Goal: Task Accomplishment & Management: Complete application form

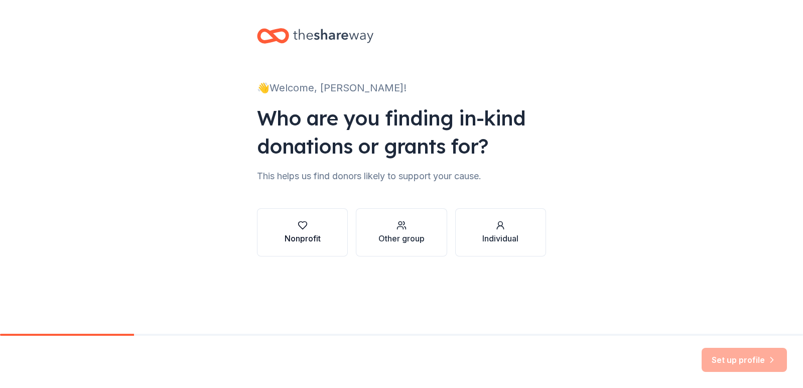
click at [302, 241] on div "Nonprofit" at bounding box center [302, 238] width 36 height 12
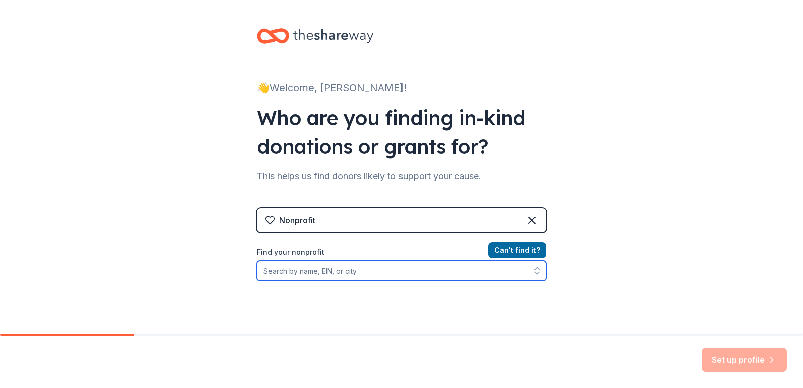
click at [357, 269] on input "Find your nonprofit" at bounding box center [401, 270] width 289 height 20
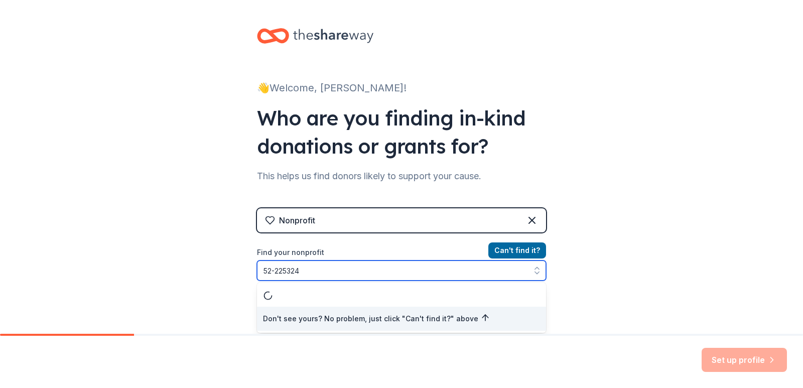
type input "[US_EMPLOYER_IDENTIFICATION_NUMBER]"
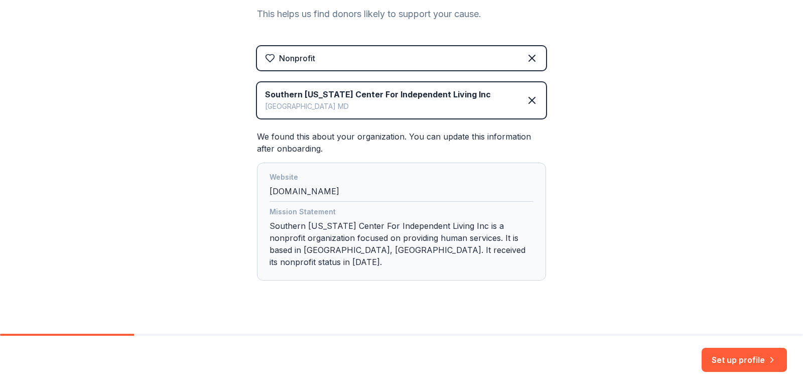
scroll to position [165, 0]
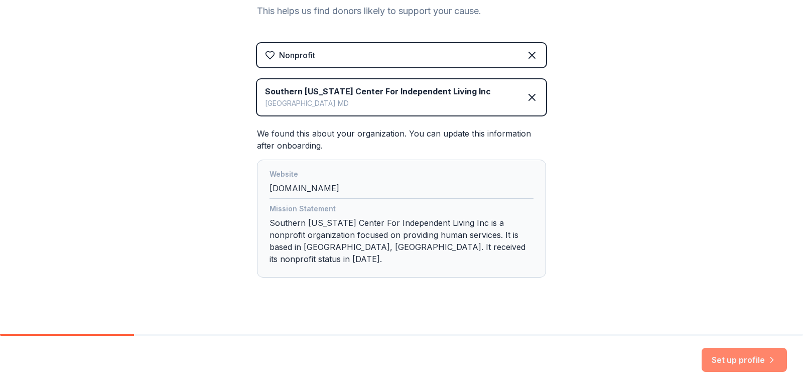
click at [764, 361] on button "Set up profile" at bounding box center [743, 360] width 85 height 24
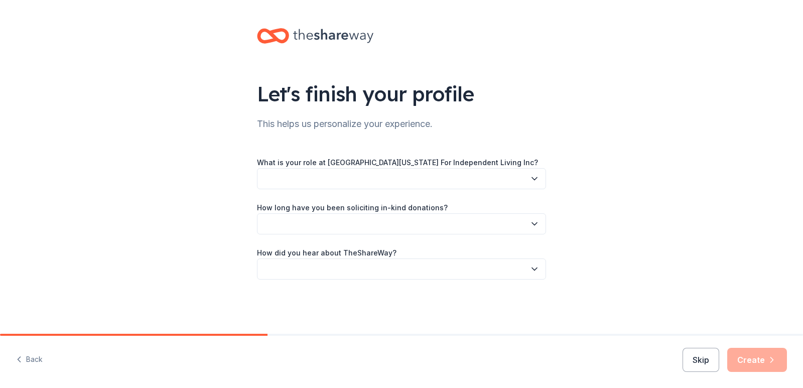
click at [395, 180] on button "button" at bounding box center [401, 178] width 289 height 21
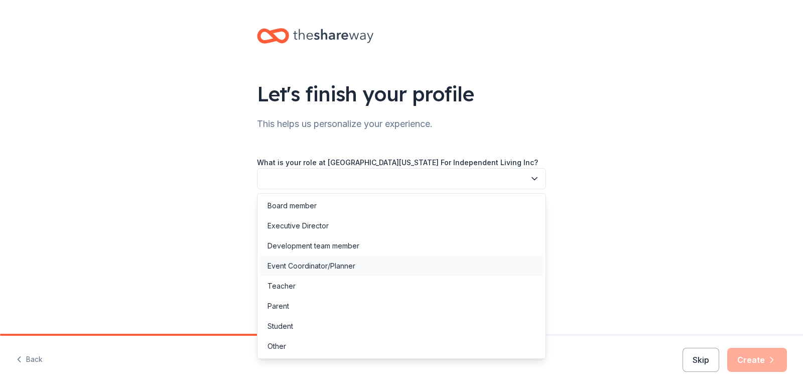
click at [395, 270] on div "Event Coordinator/Planner" at bounding box center [401, 266] width 284 height 20
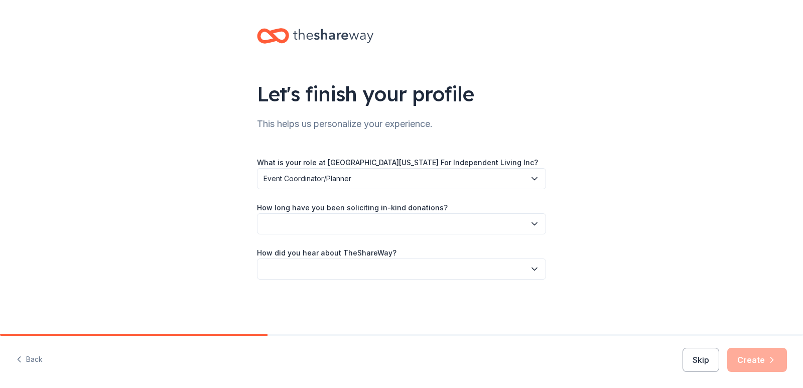
click at [358, 228] on button "button" at bounding box center [401, 223] width 289 height 21
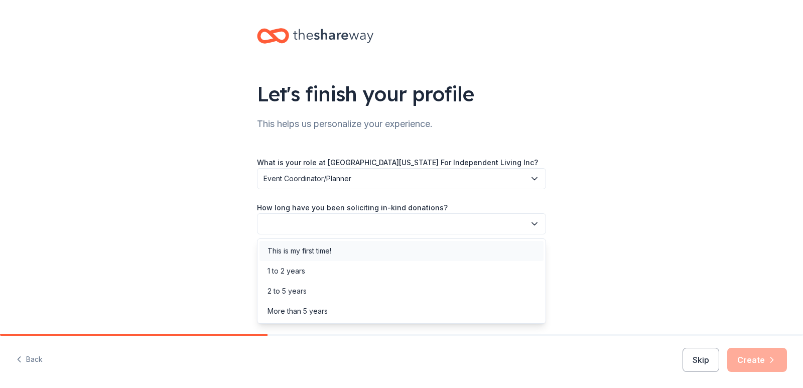
click at [350, 250] on div "This is my first time!" at bounding box center [401, 251] width 284 height 20
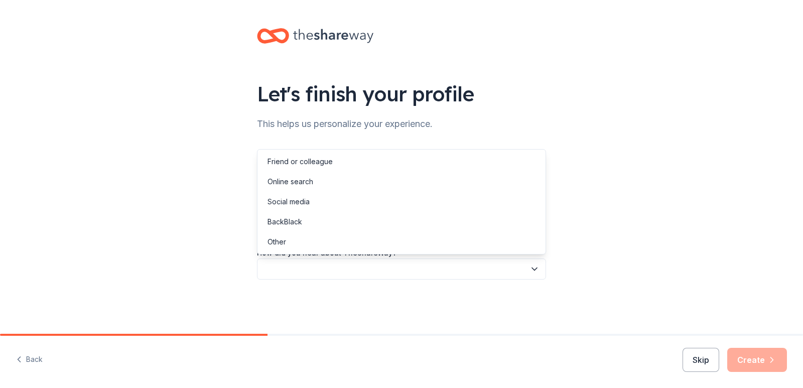
click at [339, 270] on button "button" at bounding box center [401, 268] width 289 height 21
click at [309, 183] on div "Online search" at bounding box center [290, 182] width 46 height 12
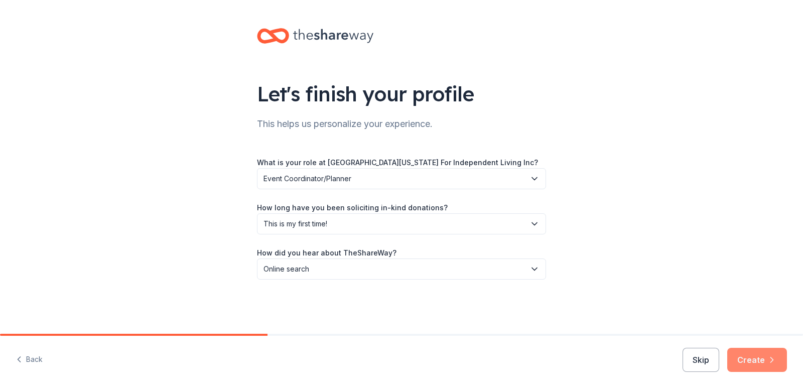
click at [772, 361] on icon "button" at bounding box center [772, 360] width 10 height 10
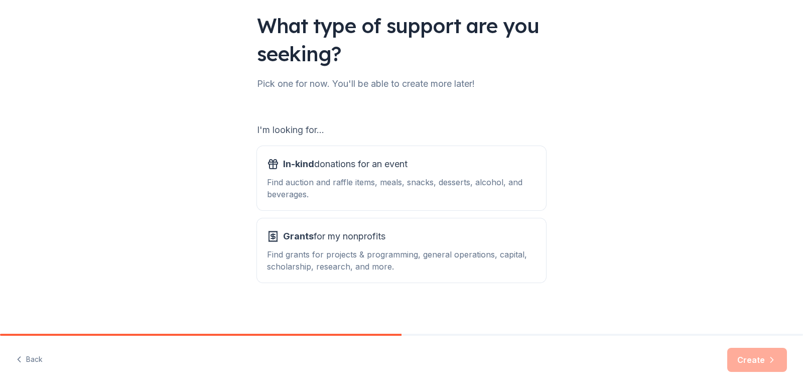
scroll to position [71, 0]
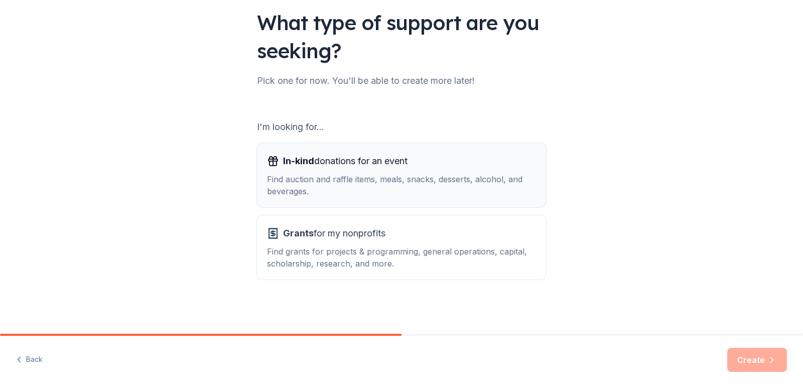
click at [332, 177] on div "Find auction and raffle items, meals, snacks, desserts, alcohol, and beverages." at bounding box center [401, 185] width 269 height 24
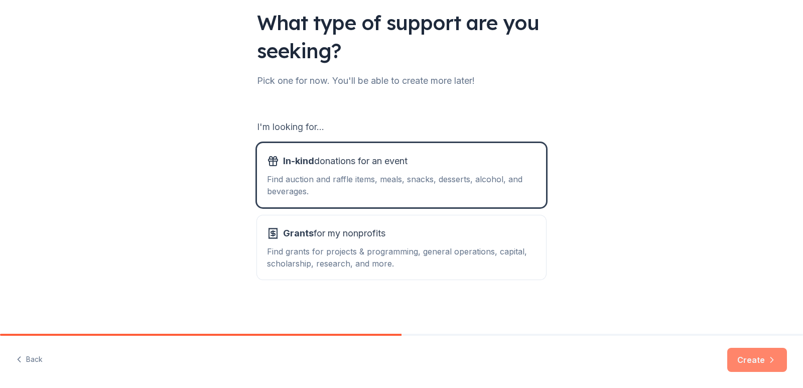
click at [753, 361] on button "Create" at bounding box center [757, 360] width 60 height 24
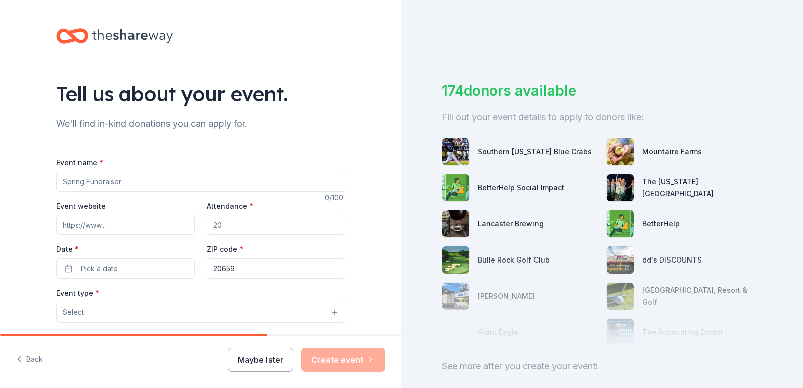
click at [96, 183] on input "Event name *" at bounding box center [200, 182] width 289 height 20
type input "SMCIL's 25th Anniversary Gala"
type input "www.smcil.org/fundraising-events/"
click at [289, 231] on input "Attendance *" at bounding box center [276, 225] width 138 height 20
type input "100"
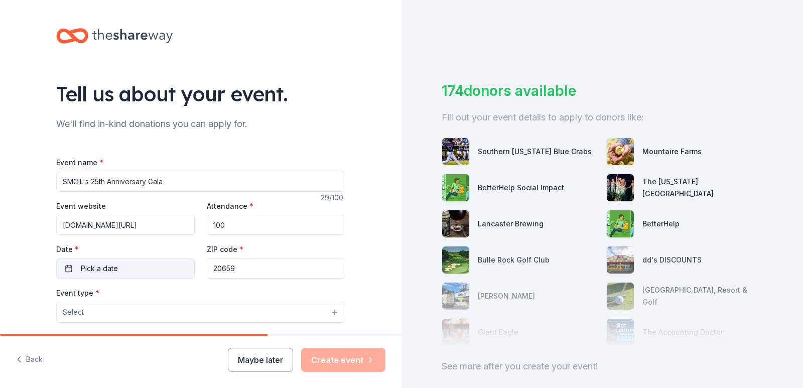
click at [172, 267] on button "Pick a date" at bounding box center [125, 268] width 138 height 20
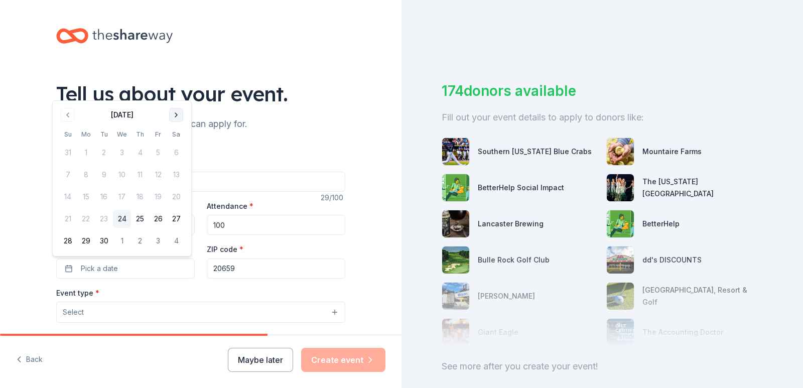
click at [173, 113] on button "Go to next month" at bounding box center [176, 115] width 14 height 14
click at [157, 177] on button "10" at bounding box center [158, 175] width 18 height 18
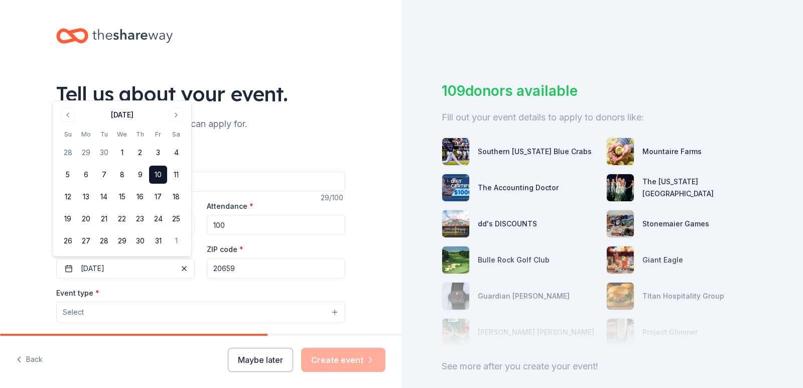
click at [256, 267] on input "20659" at bounding box center [276, 268] width 138 height 20
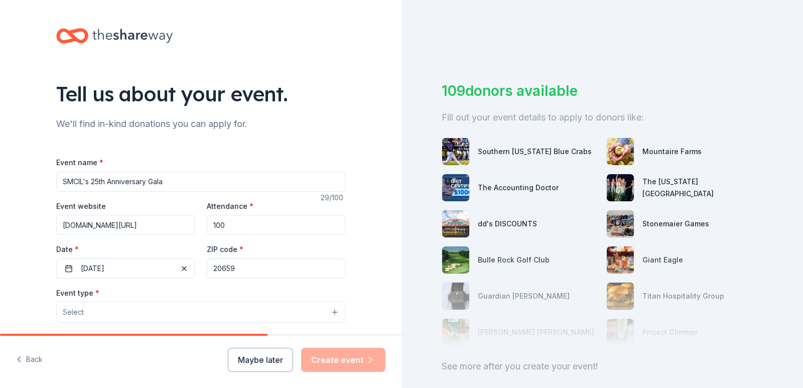
drag, startPoint x: 237, startPoint y: 268, endPoint x: 223, endPoint y: 268, distance: 14.0
click at [223, 268] on input "20659" at bounding box center [276, 268] width 138 height 20
click at [272, 268] on input "20603" at bounding box center [276, 268] width 138 height 20
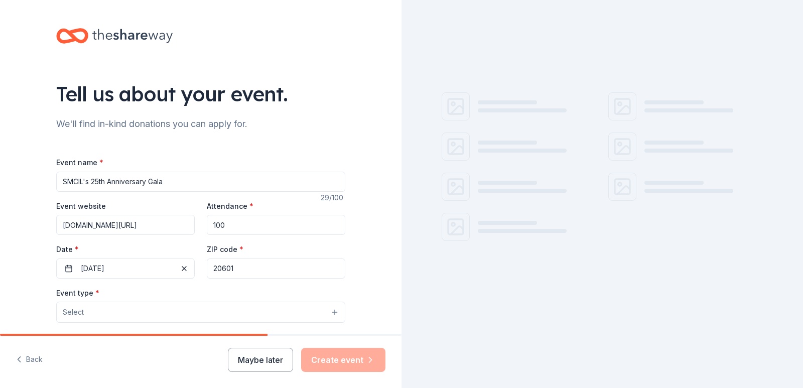
type input "20601"
click at [248, 321] on button "Select" at bounding box center [200, 312] width 289 height 21
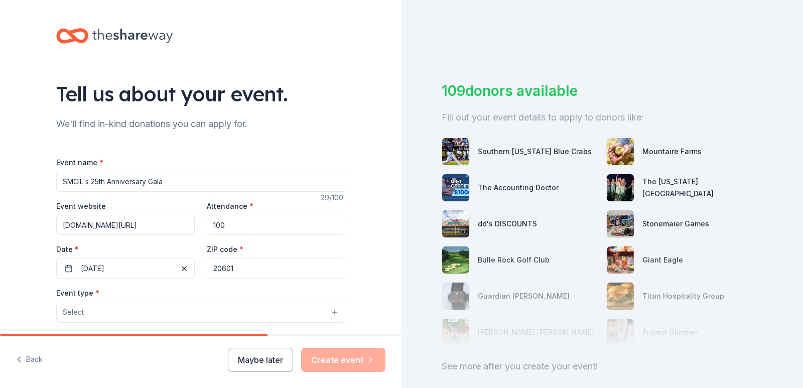
click at [245, 308] on button "Select" at bounding box center [200, 312] width 289 height 21
click at [244, 309] on button "Select" at bounding box center [200, 312] width 289 height 21
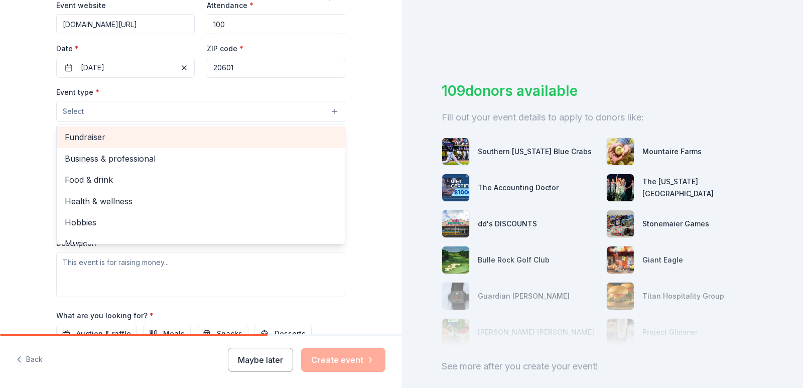
click at [147, 138] on span "Fundraiser" at bounding box center [201, 136] width 272 height 13
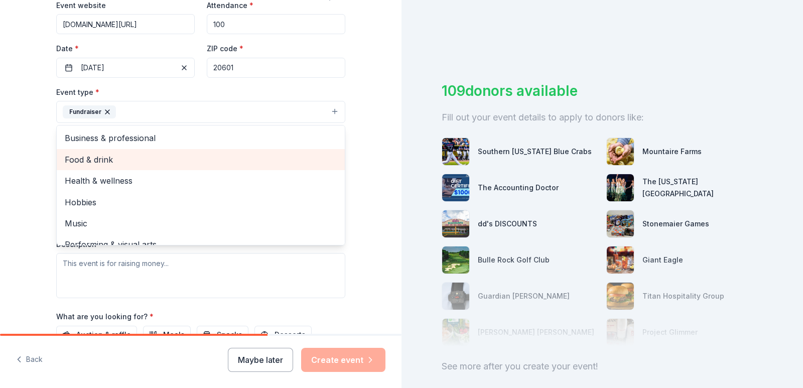
click at [151, 161] on span "Food & drink" at bounding box center [201, 159] width 272 height 13
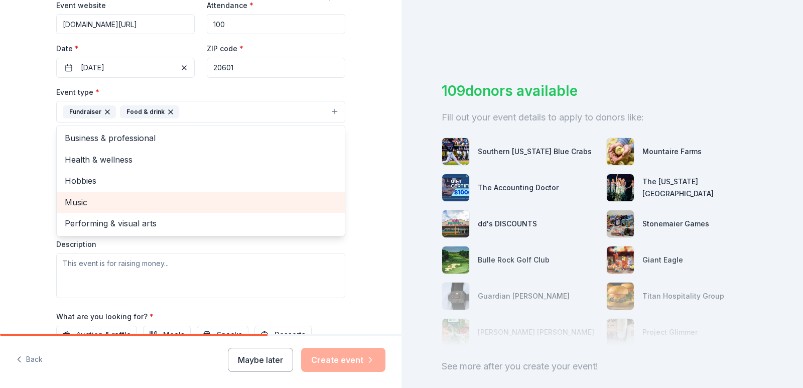
click at [208, 206] on span "Music" at bounding box center [201, 202] width 272 height 13
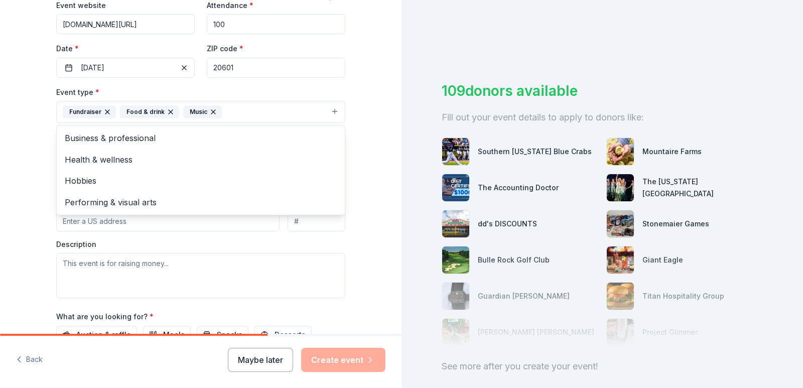
click at [3, 224] on div "Tell us about your event. We'll find in-kind donations you can apply for. Event…" at bounding box center [200, 133] width 401 height 669
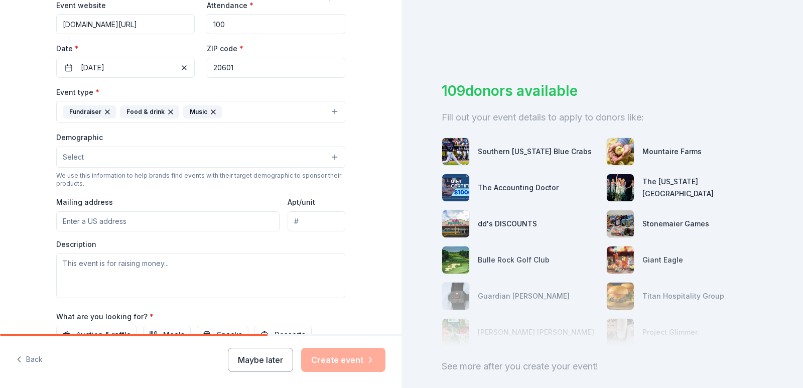
click at [107, 153] on button "Select" at bounding box center [200, 156] width 289 height 21
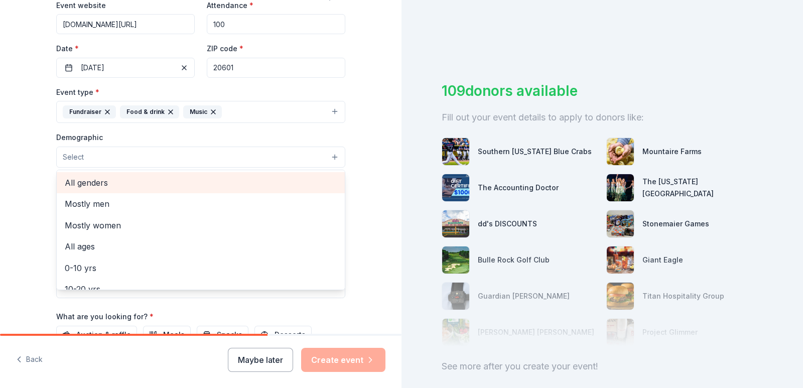
click at [121, 180] on span "All genders" at bounding box center [201, 182] width 272 height 13
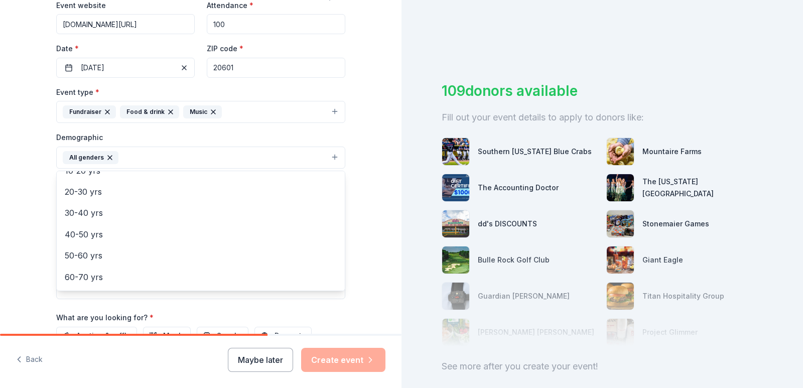
scroll to position [100, 0]
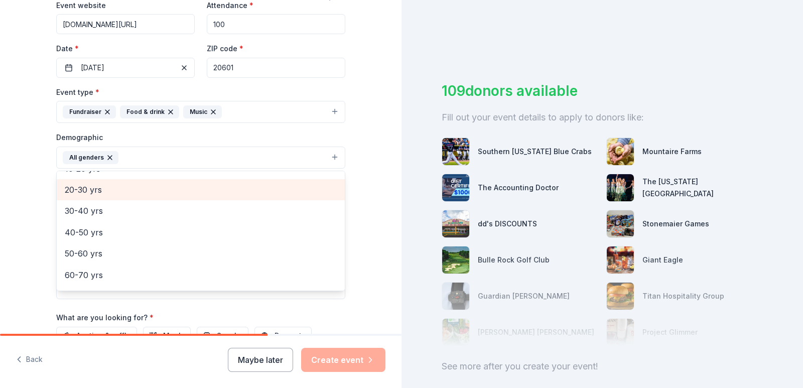
click at [100, 197] on div "20-30 yrs" at bounding box center [201, 189] width 288 height 21
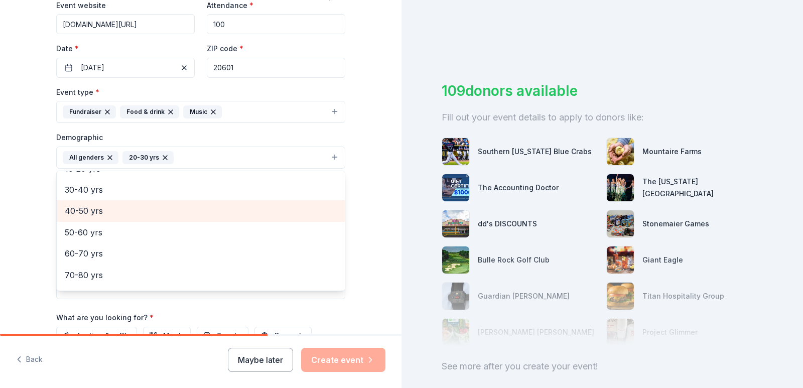
click at [99, 211] on span "40-50 yrs" at bounding box center [201, 210] width 272 height 13
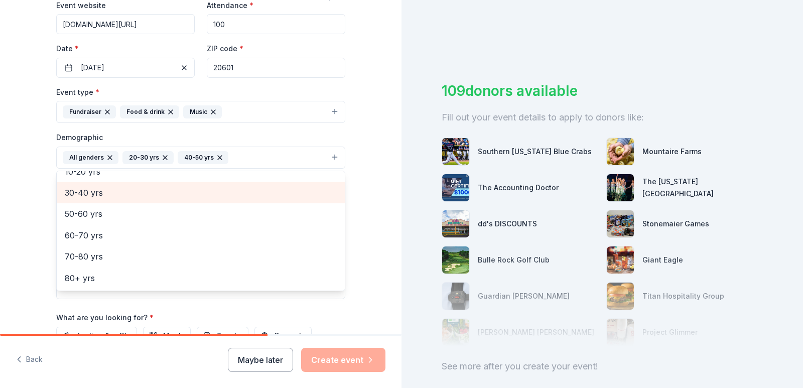
click at [98, 187] on span "30-40 yrs" at bounding box center [201, 192] width 272 height 13
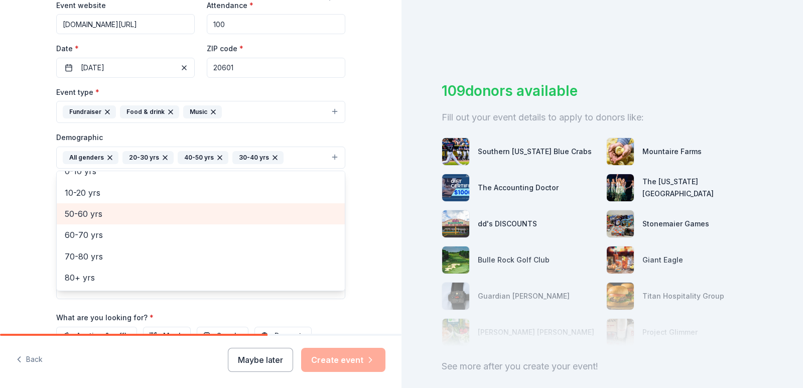
click at [101, 221] on div "50-60 yrs" at bounding box center [201, 213] width 288 height 21
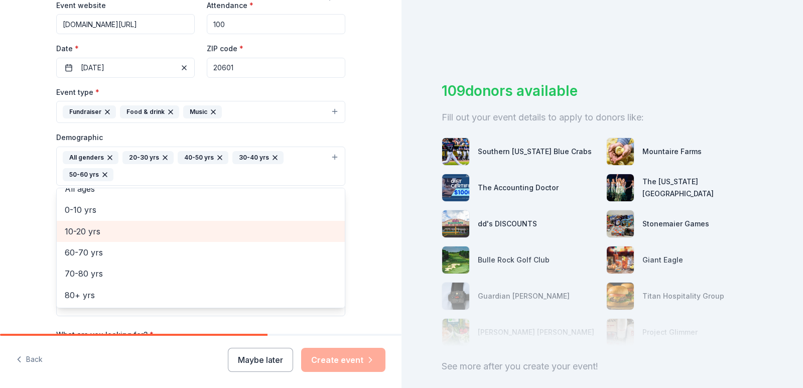
scroll to position [55, 0]
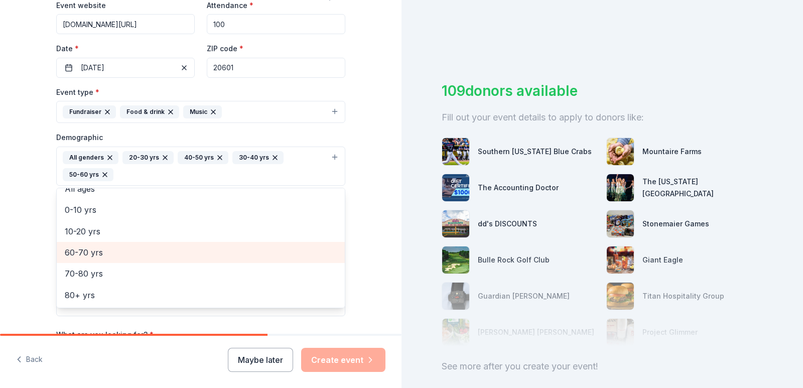
click at [100, 254] on span "60-70 yrs" at bounding box center [201, 252] width 272 height 13
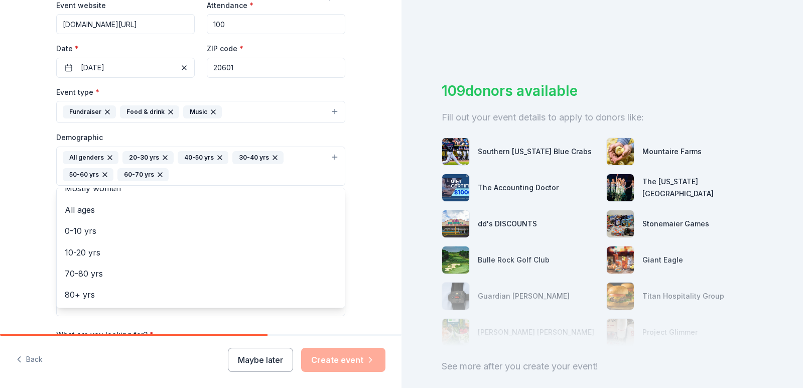
click at [18, 207] on div "Tell us about your event. We'll find in-kind donations you can apply for. Event…" at bounding box center [200, 142] width 401 height 687
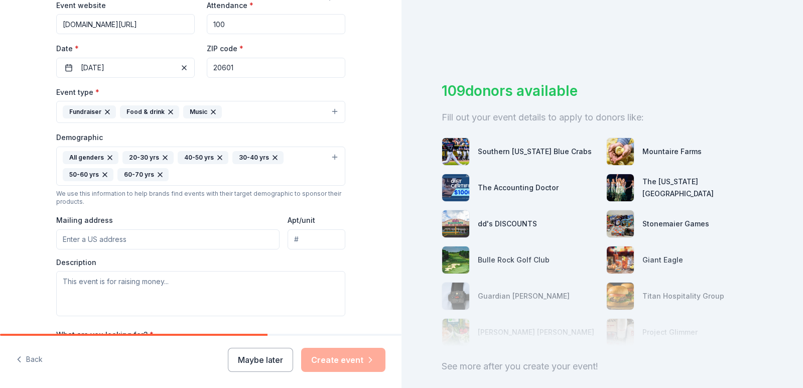
click at [181, 173] on div "All genders 20-30 yrs 40-50 yrs 30-40 yrs 50-60 yrs 60-70 yrs" at bounding box center [195, 166] width 264 height 30
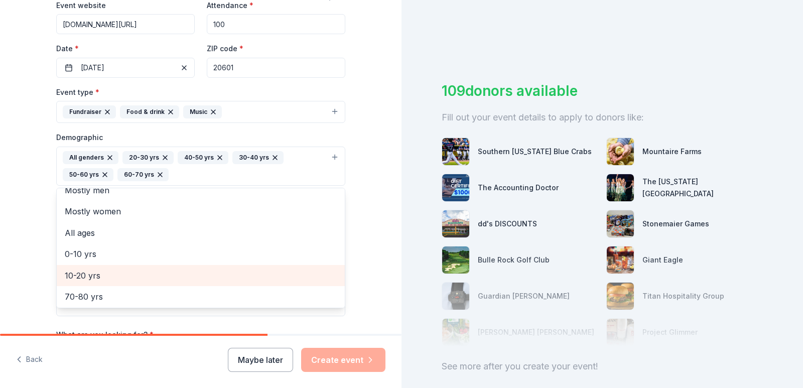
scroll to position [0, 0]
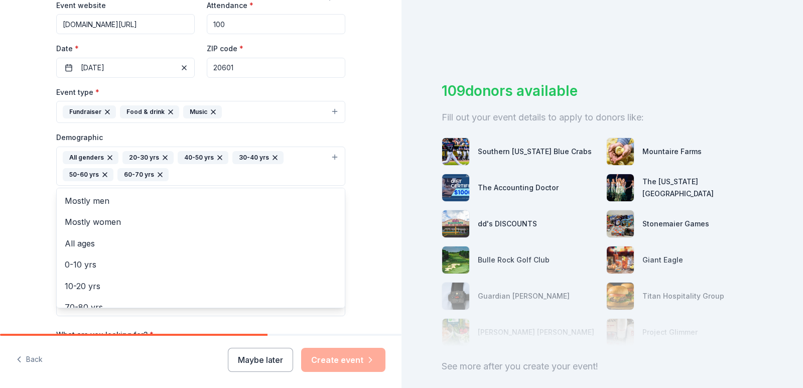
click at [26, 221] on div "Tell us about your event. We'll find in-kind donations you can apply for. Event…" at bounding box center [200, 142] width 401 height 687
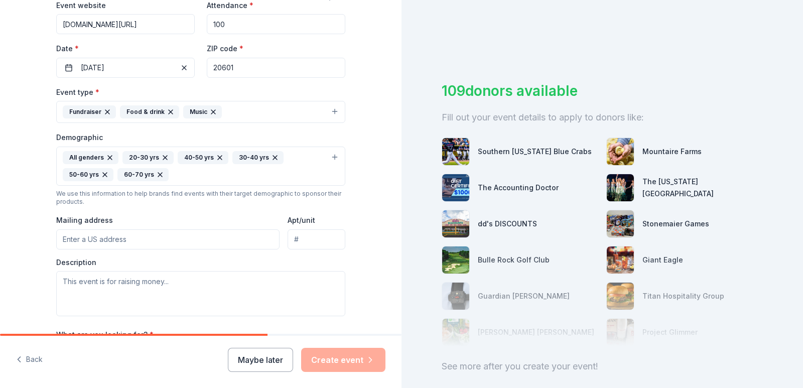
click at [137, 238] on input "Mailing address" at bounding box center [167, 239] width 223 height 20
type input "SMCIL 38588 Brett Way"
type input "Suite 1"
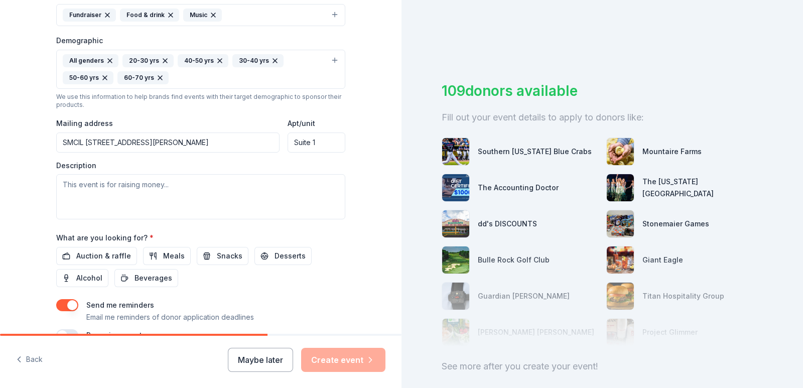
scroll to position [301, 0]
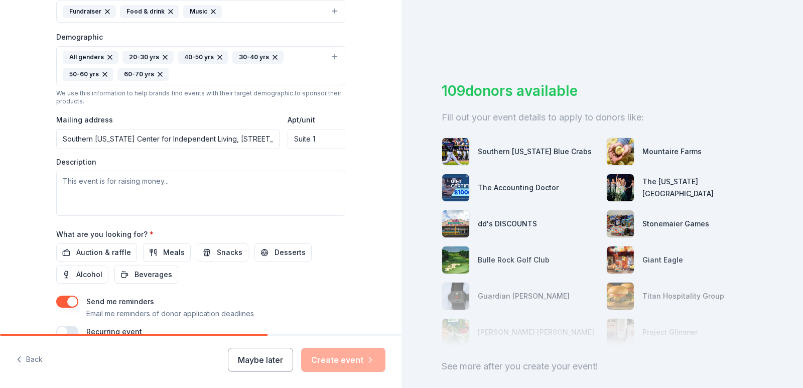
type input "38588 Brett Way, Mechanicsville, MD, 20659"
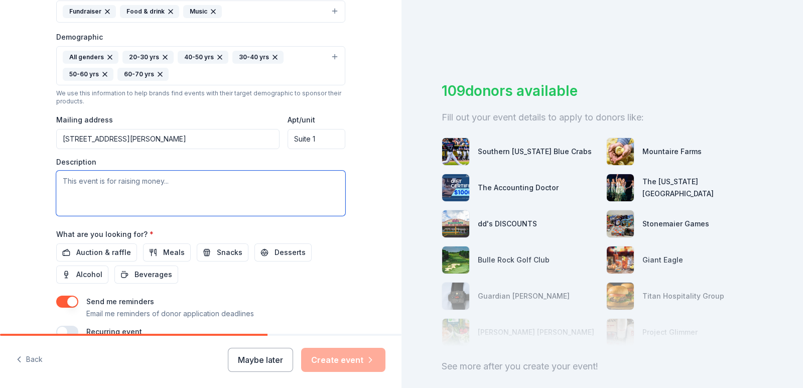
click at [144, 191] on textarea at bounding box center [200, 193] width 289 height 45
click at [140, 195] on textarea at bounding box center [200, 193] width 289 height 45
paste textarea "Over the past 25 years, we have helped over a thousand Consumers to meet their …"
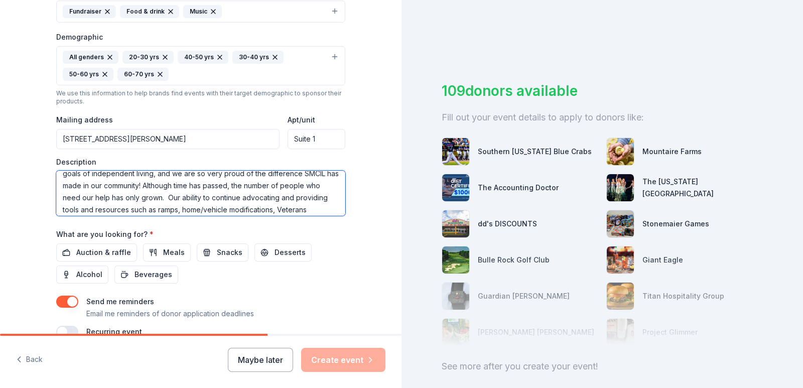
scroll to position [0, 0]
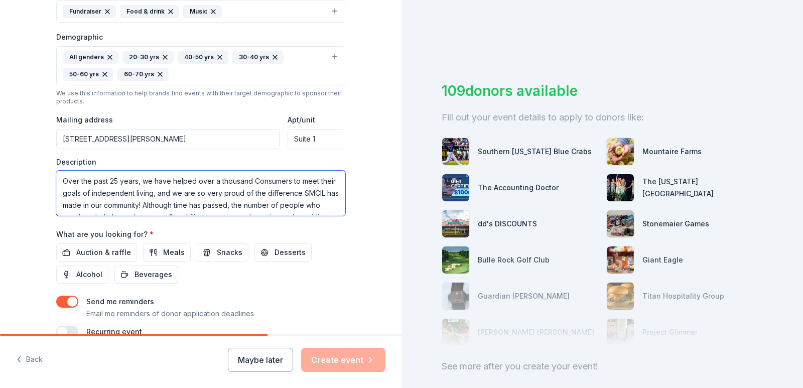
click at [283, 180] on textarea "Over the past 25 years, we have helped over a thousand Consumers to meet their …" at bounding box center [200, 193] width 289 height 45
click at [286, 181] on textarea "Over the past 25 years, we have helped over a thousand Consumers to meet their …" at bounding box center [200, 193] width 289 height 45
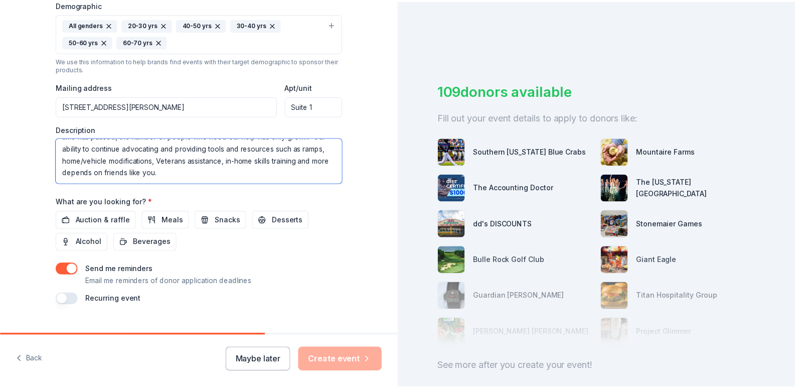
scroll to position [353, 0]
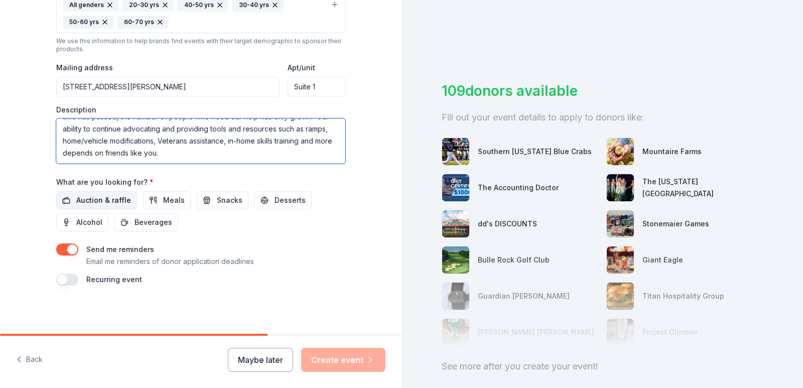
type textarea "Over the past 25 years, we have helped over a thousand Consumers in [GEOGRAPHIC…"
click at [81, 197] on span "Auction & raffle" at bounding box center [103, 200] width 55 height 12
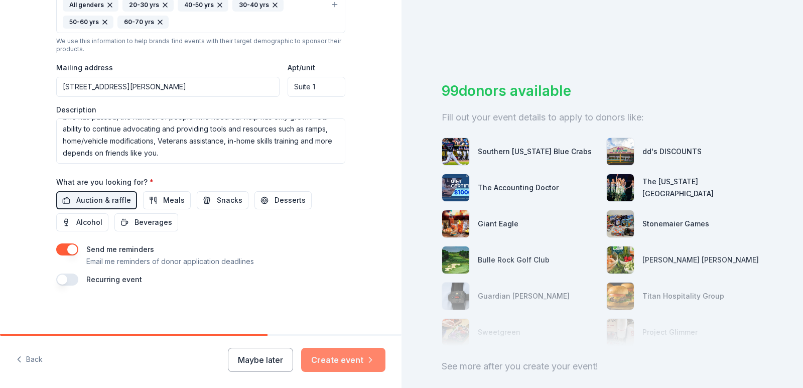
click at [337, 366] on button "Create event" at bounding box center [343, 360] width 84 height 24
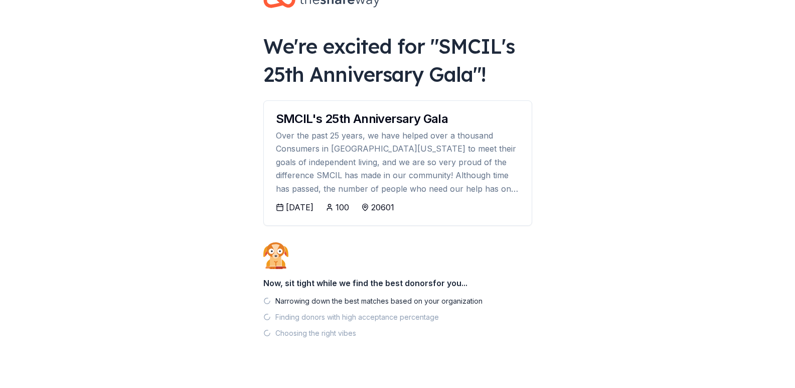
scroll to position [49, 0]
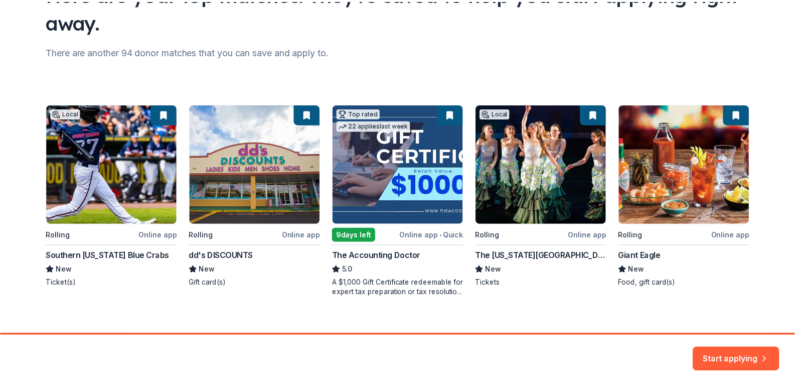
scroll to position [112, 0]
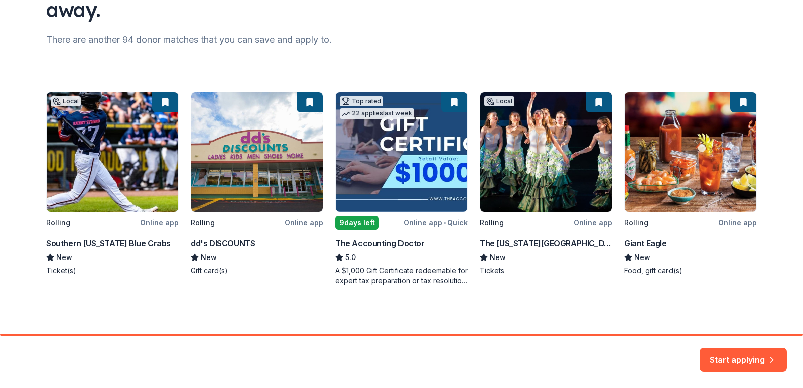
click at [126, 189] on div "Local Rolling Online app Southern Maryland Blue Crabs New Ticket(s) Rolling Onl…" at bounding box center [401, 189] width 710 height 194
click at [761, 359] on button "Start applying" at bounding box center [742, 354] width 87 height 24
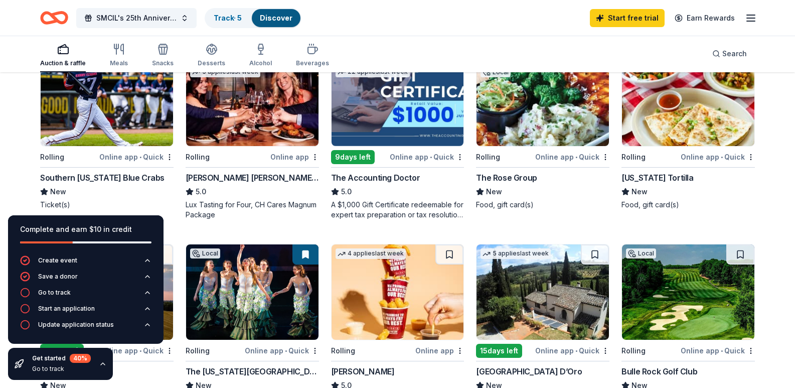
scroll to position [151, 0]
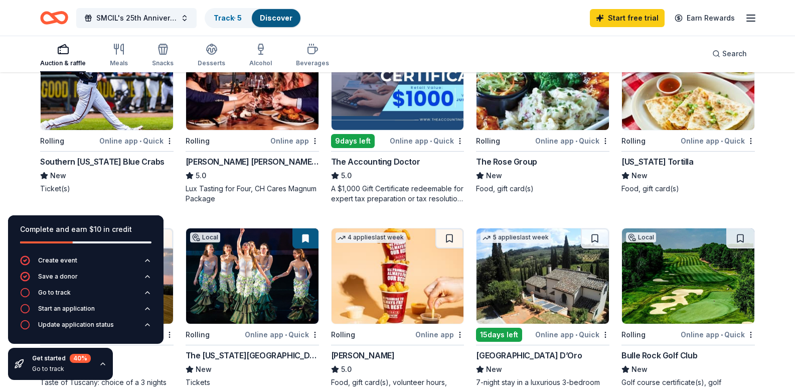
click at [127, 147] on div "Online app • Quick" at bounding box center [136, 140] width 74 height 13
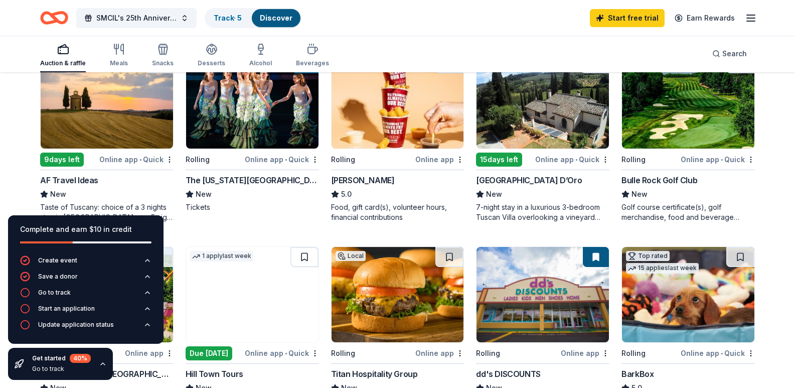
scroll to position [351, 0]
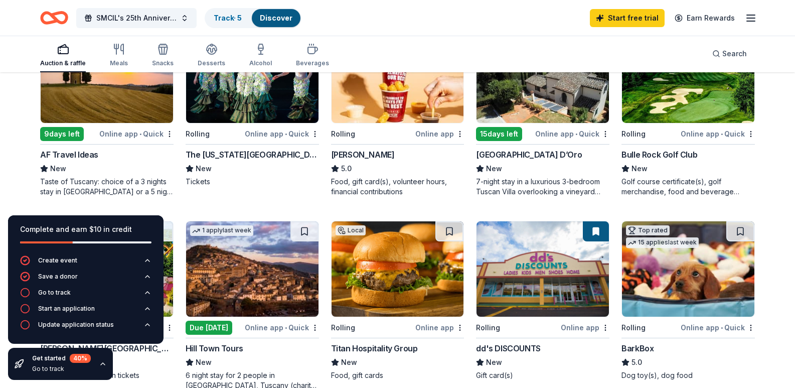
click at [442, 140] on div "Online app" at bounding box center [439, 133] width 49 height 13
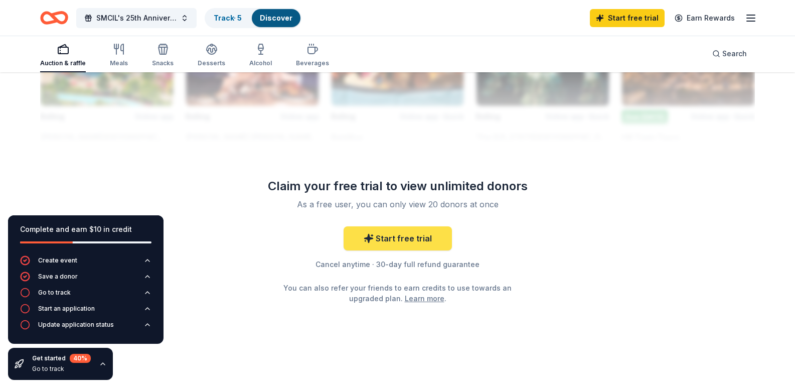
scroll to position [1054, 0]
click at [411, 250] on link "Start free trial" at bounding box center [398, 238] width 108 height 24
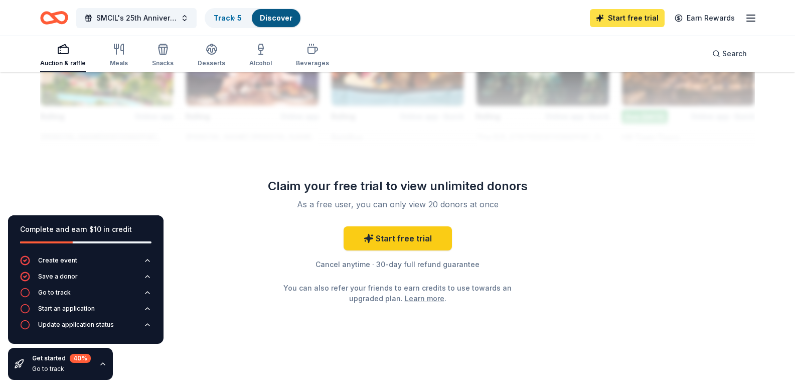
click at [621, 18] on link "Start free trial" at bounding box center [627, 18] width 75 height 18
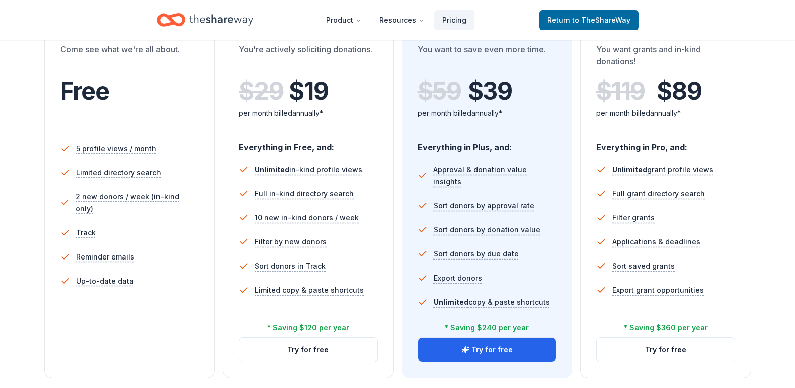
scroll to position [100, 0]
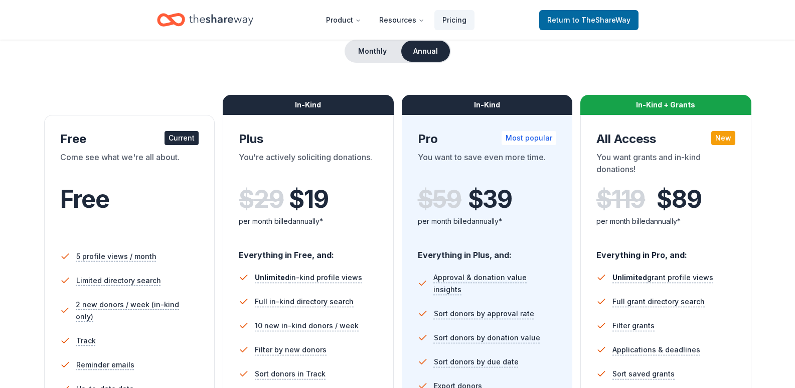
click at [96, 205] on span "Free" at bounding box center [84, 199] width 49 height 30
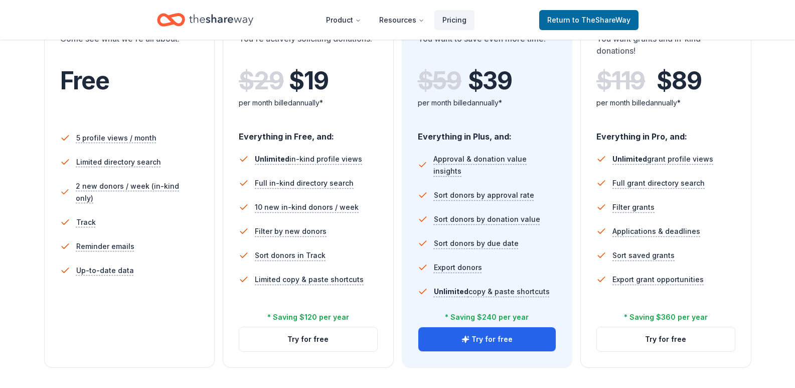
scroll to position [151, 0]
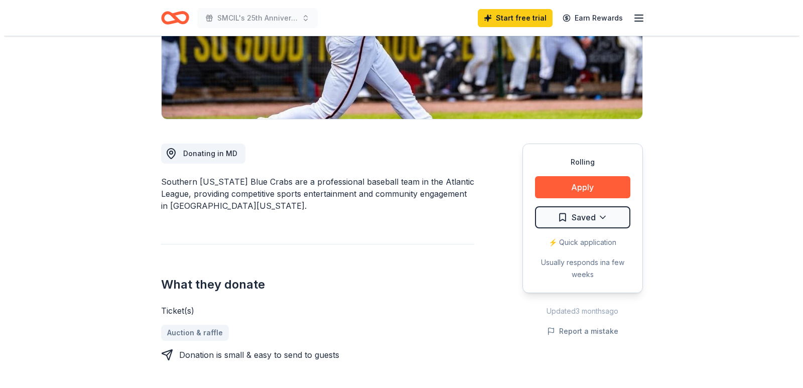
scroll to position [201, 0]
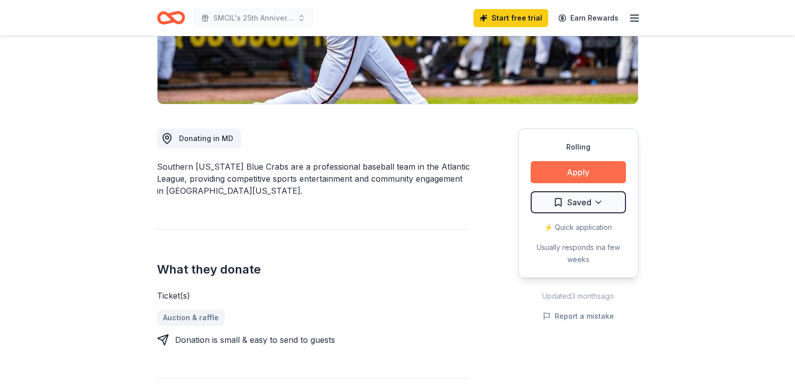
click at [597, 174] on button "Apply" at bounding box center [578, 172] width 95 height 22
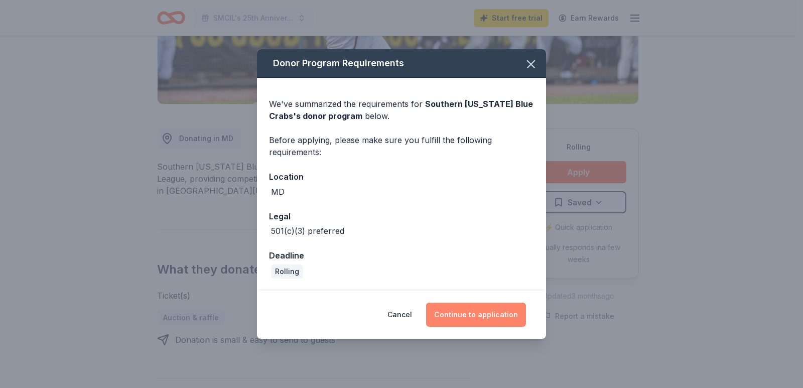
click at [480, 319] on button "Continue to application" at bounding box center [476, 315] width 100 height 24
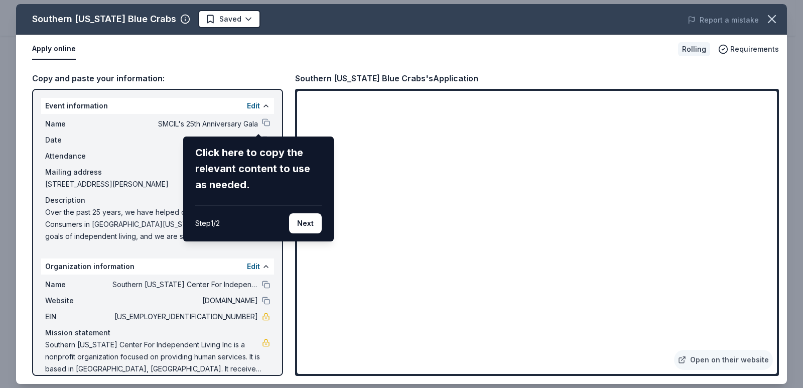
click at [257, 122] on div "Southern Maryland Blue Crabs Saved Report a mistake Apply online Rolling Requir…" at bounding box center [401, 194] width 771 height 380
click at [307, 228] on button "Next" at bounding box center [305, 223] width 33 height 20
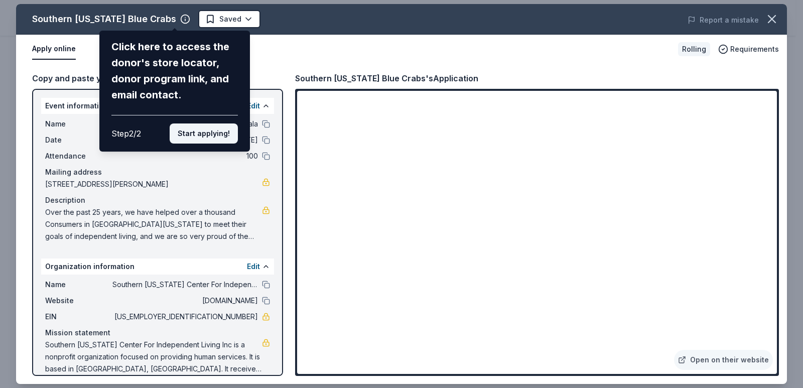
click at [200, 132] on button "Start applying!" at bounding box center [204, 133] width 68 height 20
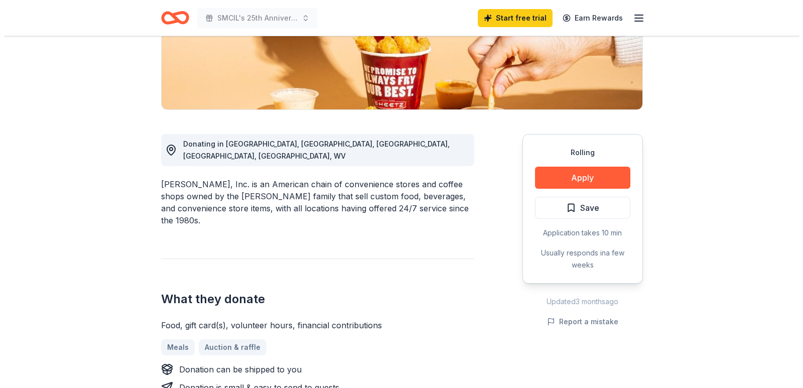
scroll to position [201, 0]
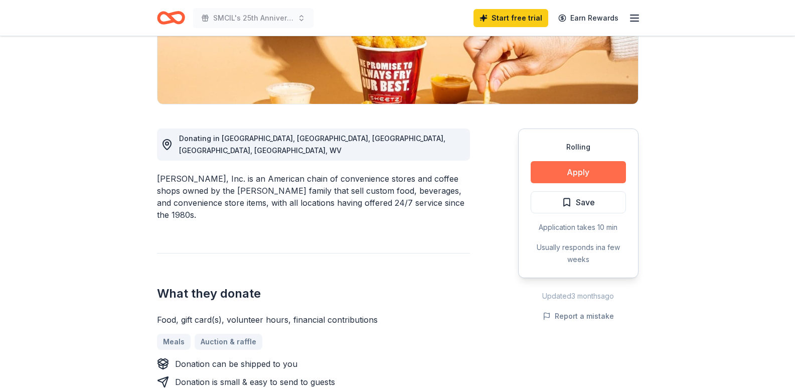
click at [565, 174] on button "Apply" at bounding box center [578, 172] width 95 height 22
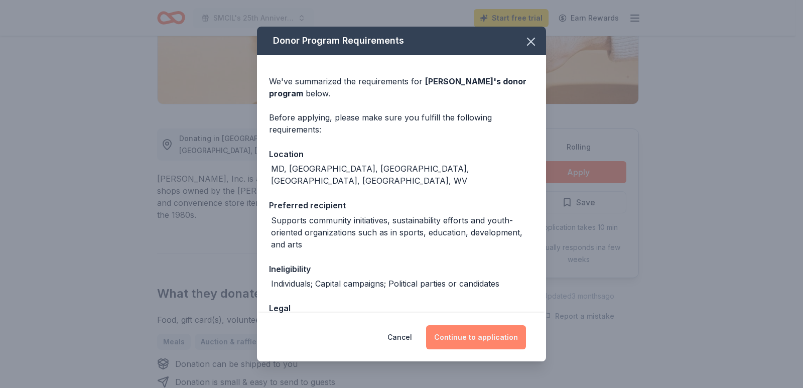
click at [474, 341] on button "Continue to application" at bounding box center [476, 337] width 100 height 24
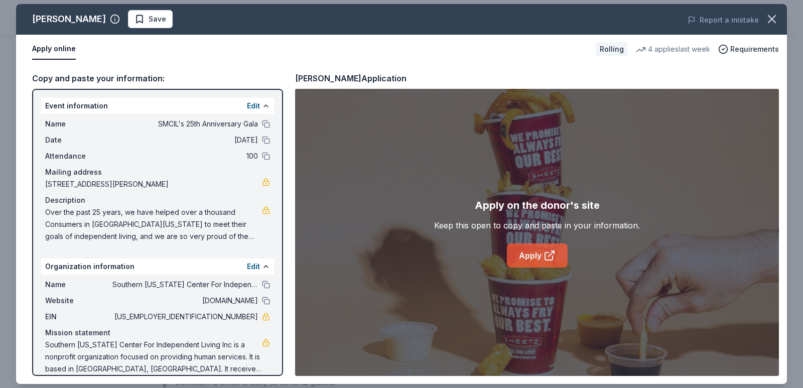
click at [525, 254] on link "Apply" at bounding box center [537, 255] width 61 height 24
